Goal: Task Accomplishment & Management: Complete application form

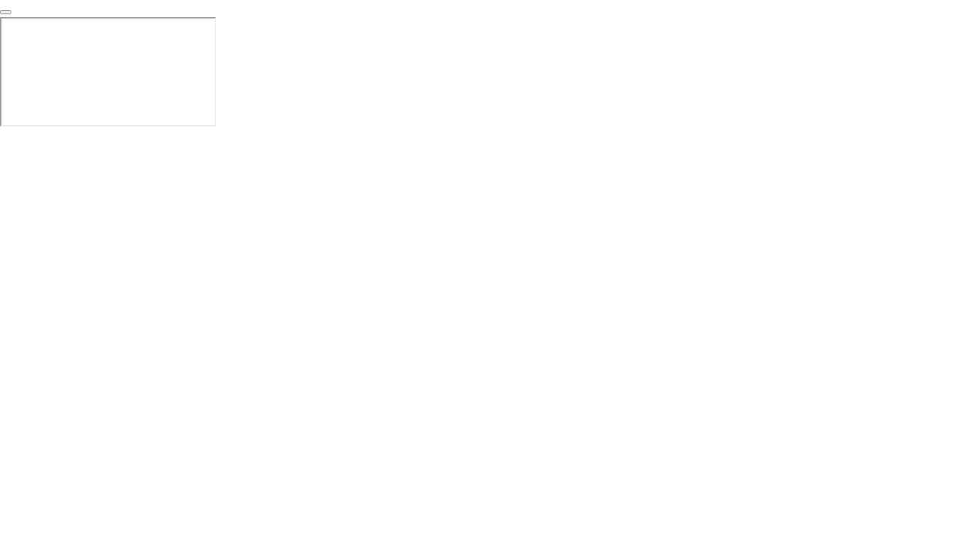
click div "End Proctoring Session"
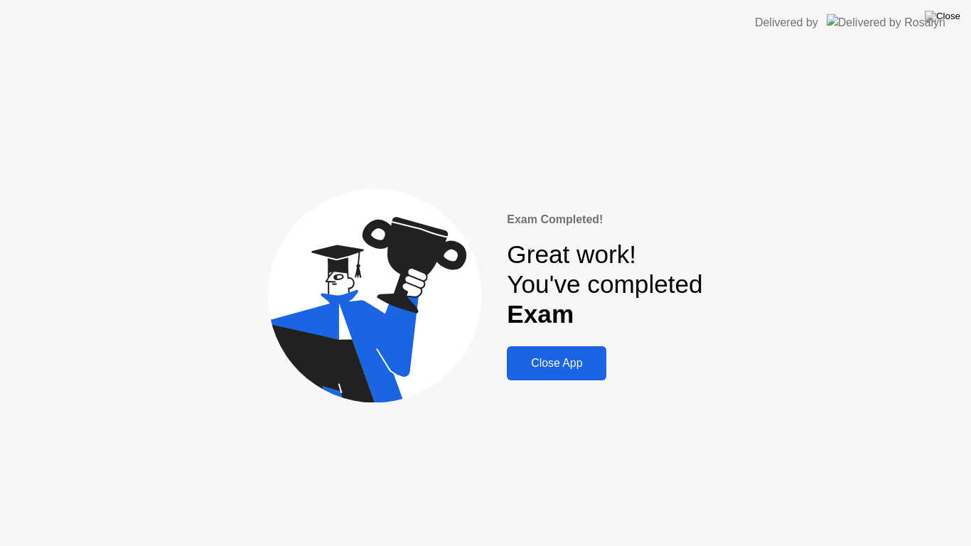
click at [564, 360] on div "Close App" at bounding box center [556, 363] width 91 height 13
